Goal: Navigation & Orientation: Find specific page/section

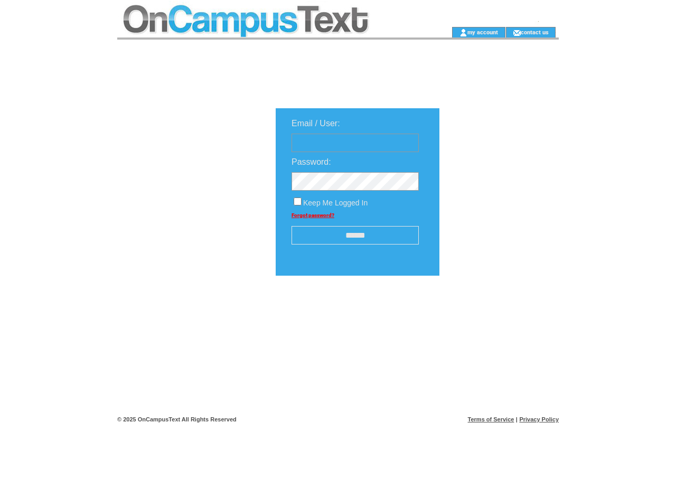
click at [267, 13] on td at bounding box center [267, 13] width 300 height 27
click at [267, 32] on td at bounding box center [267, 32] width 300 height 11
click at [434, 32] on td at bounding box center [434, 32] width 33 height 11
click at [483, 32] on link "my account" at bounding box center [482, 32] width 31 height 7
click at [535, 32] on link "contact us" at bounding box center [535, 32] width 28 height 7
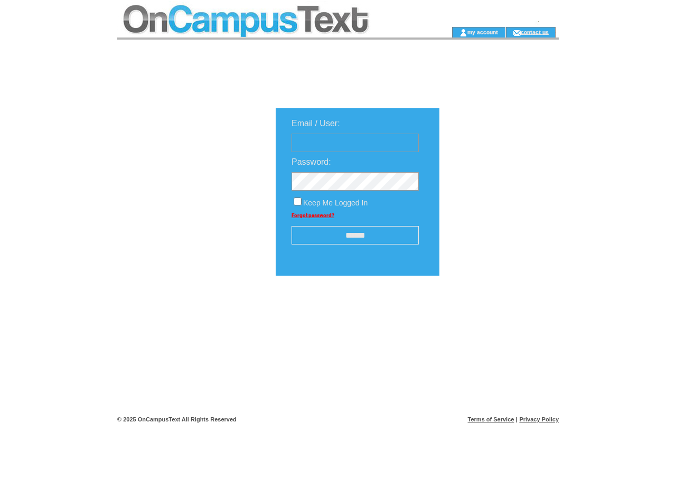
click at [355, 236] on input "******" at bounding box center [354, 235] width 127 height 18
click at [496, 313] on img at bounding box center [496, 308] width 53 height 13
click at [491, 419] on link "Terms of Service" at bounding box center [491, 419] width 46 height 6
click at [538, 419] on link "Privacy Policy" at bounding box center [539, 419] width 40 height 6
